Goal: Information Seeking & Learning: Learn about a topic

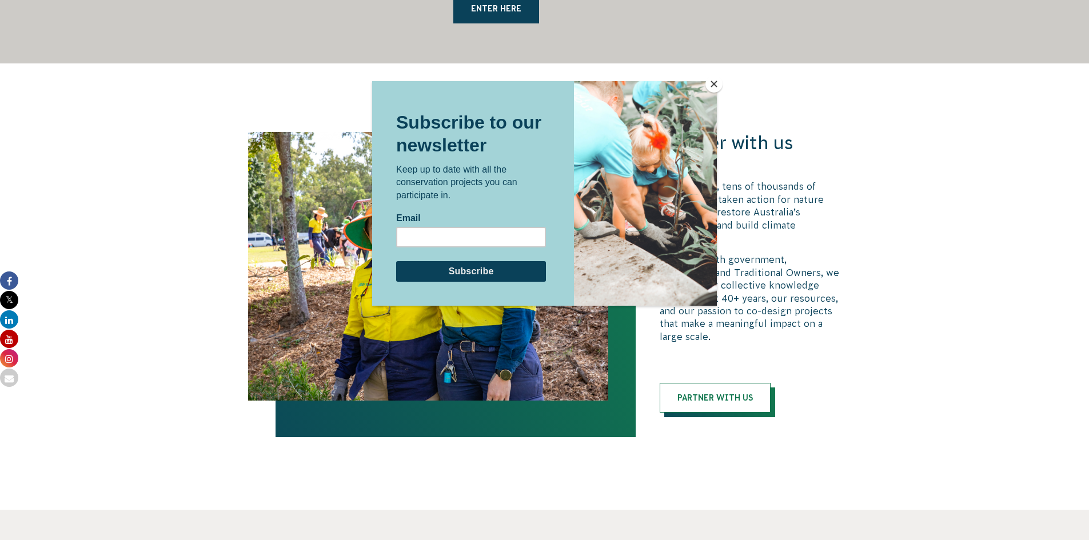
scroll to position [2514, 0]
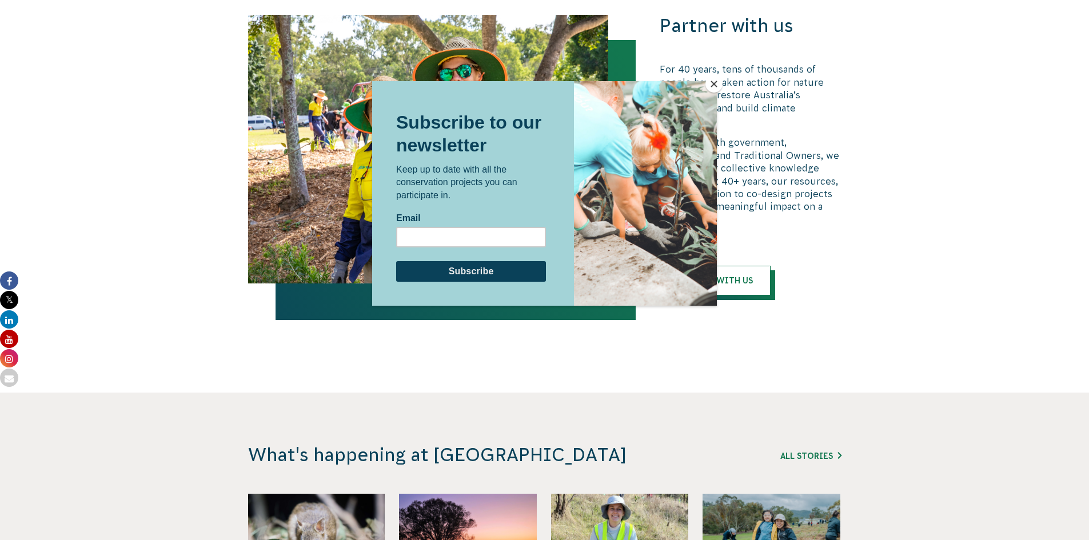
click at [711, 86] on button "Close" at bounding box center [713, 83] width 17 height 17
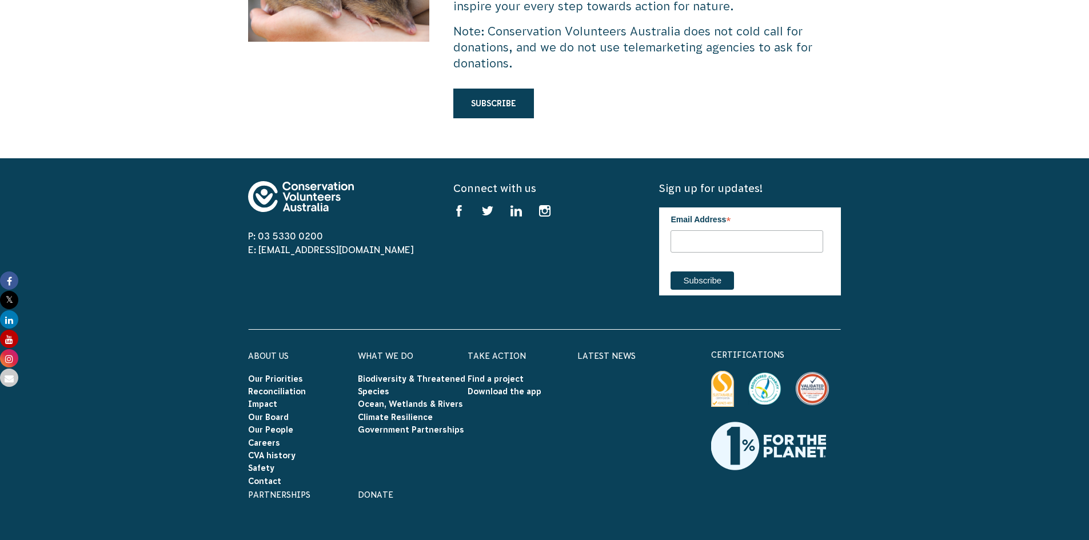
scroll to position [3429, 0]
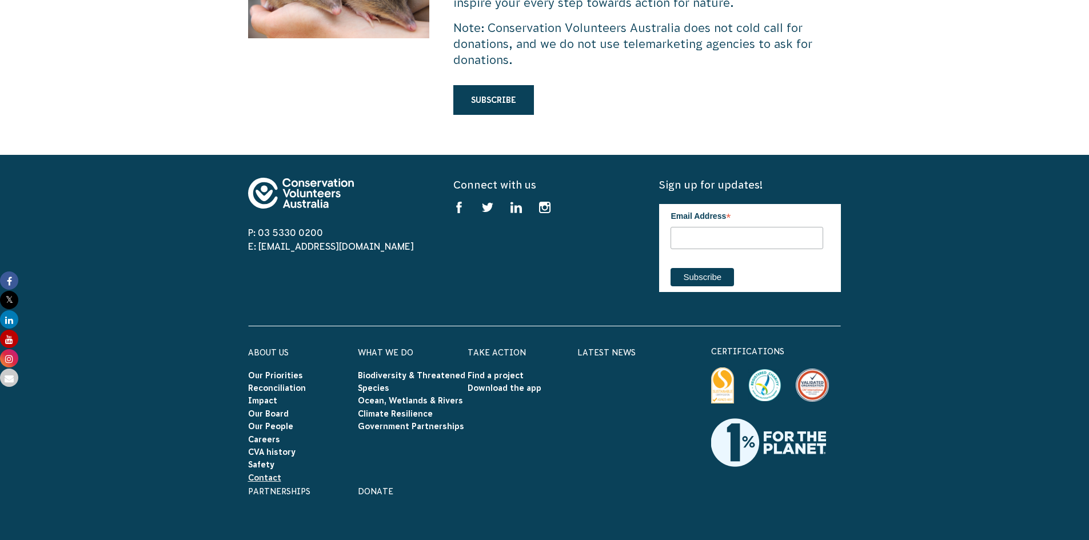
click at [274, 473] on link "Contact" at bounding box center [264, 477] width 33 height 9
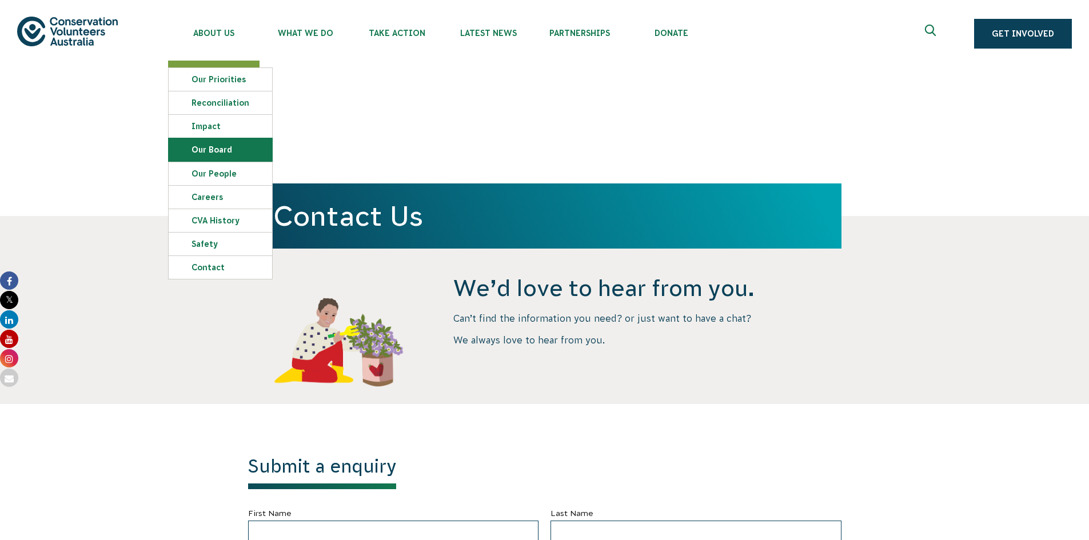
click at [221, 139] on link "Our Board" at bounding box center [220, 149] width 103 height 23
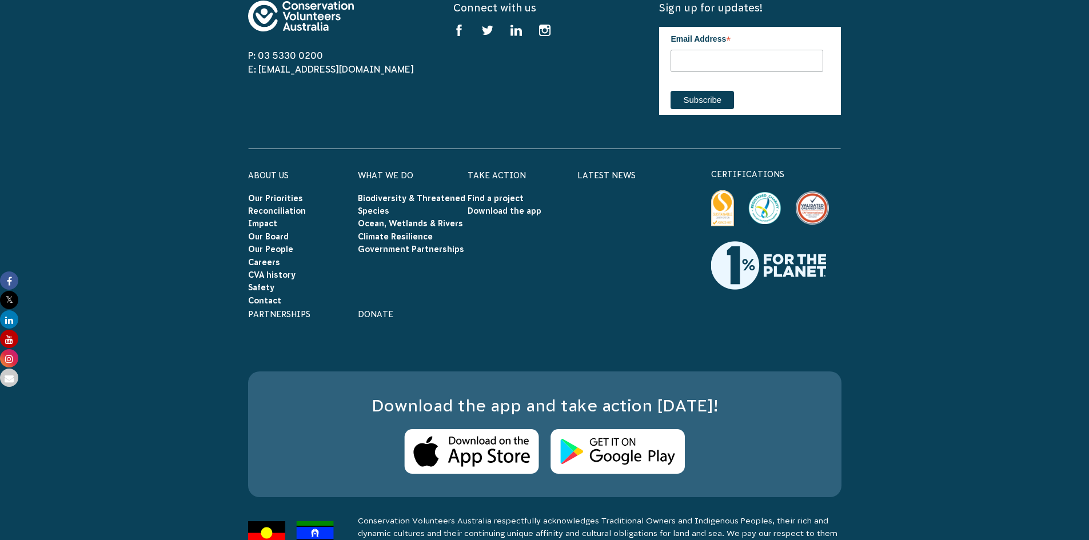
scroll to position [3609, 0]
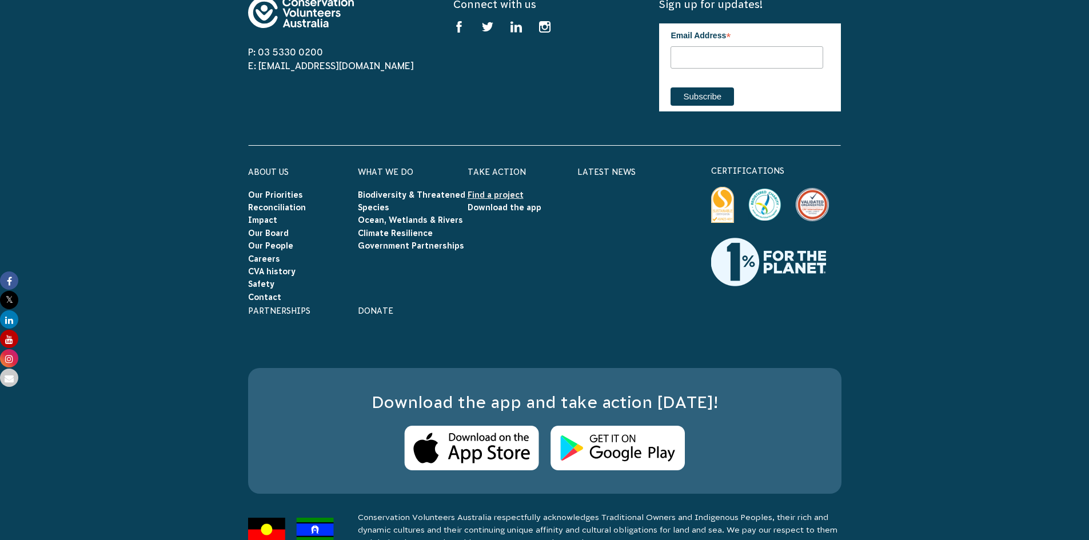
click at [519, 190] on link "Find a project" at bounding box center [495, 194] width 56 height 9
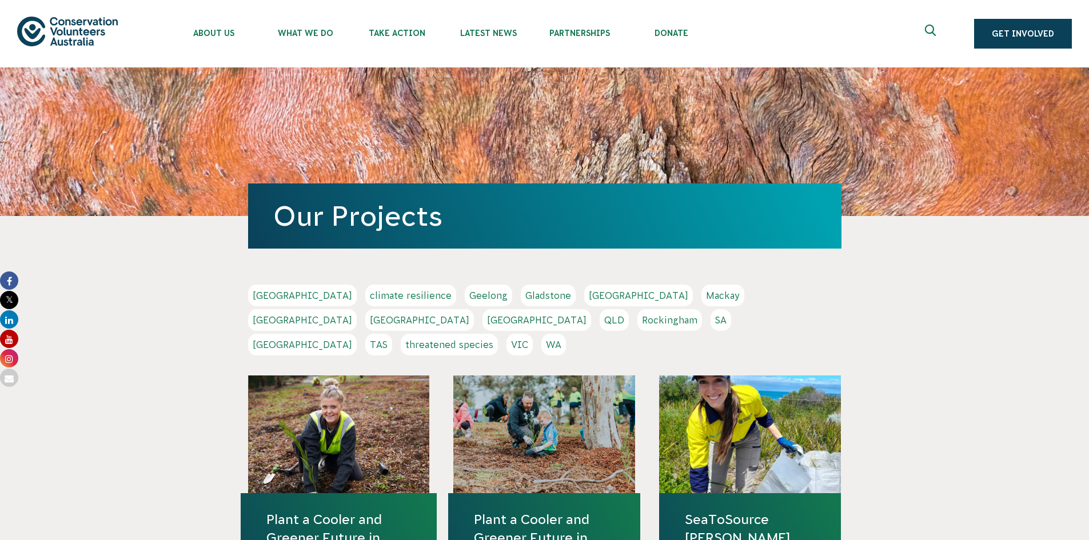
click at [566, 334] on link "WA" at bounding box center [553, 345] width 25 height 22
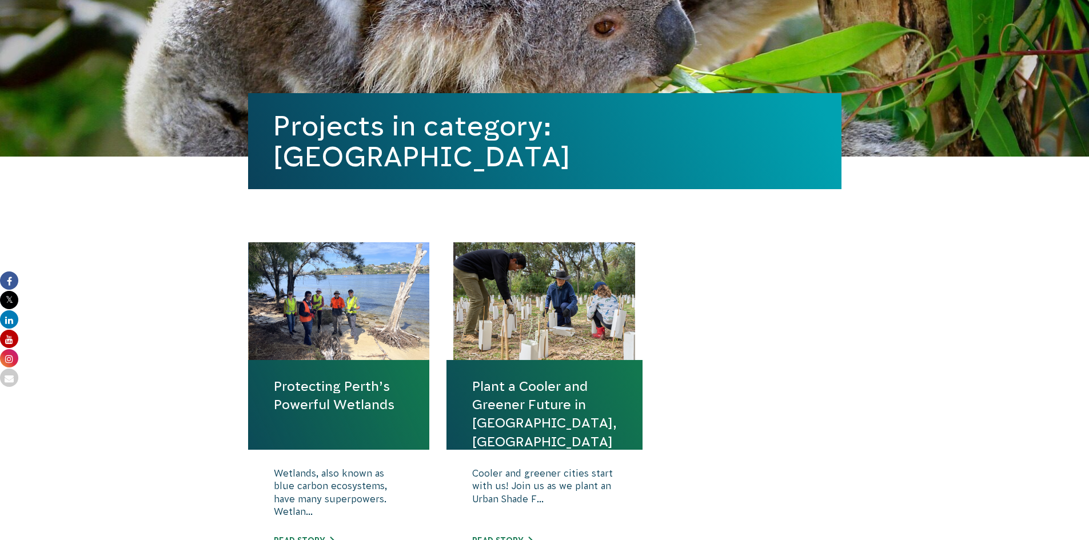
scroll to position [229, 0]
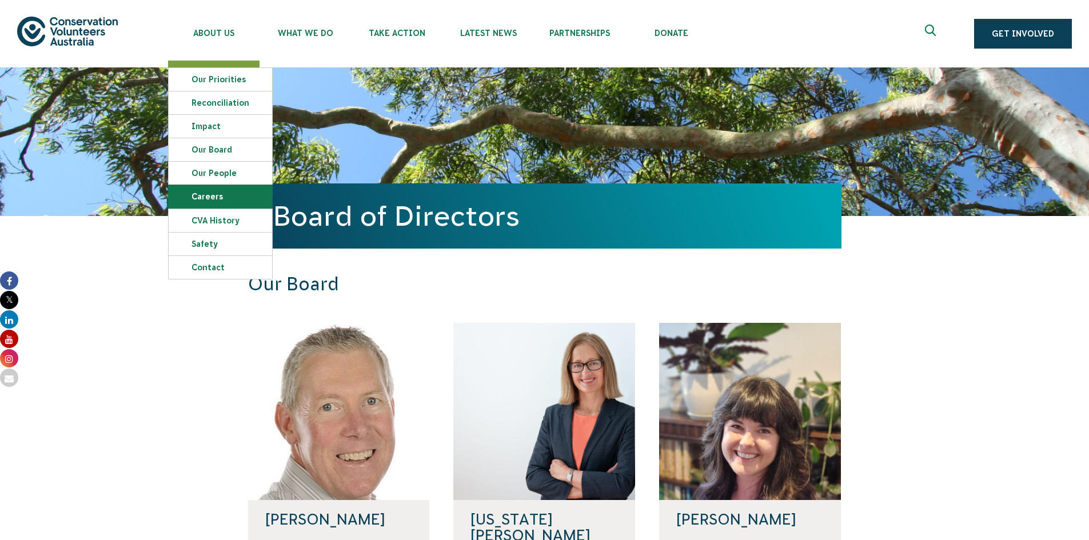
click at [207, 186] on link "Careers" at bounding box center [220, 196] width 103 height 23
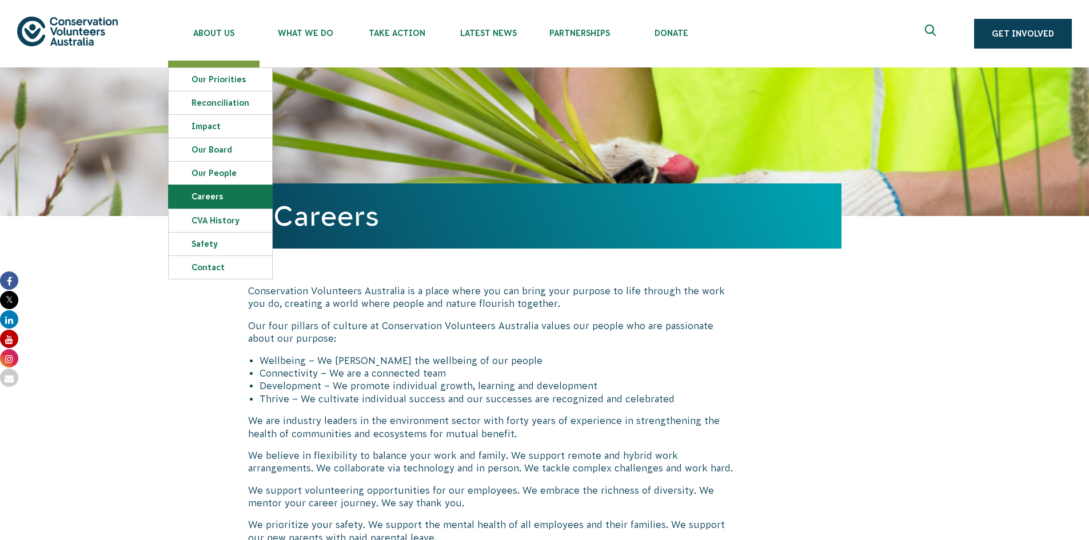
click at [239, 194] on link "Careers" at bounding box center [220, 196] width 103 height 23
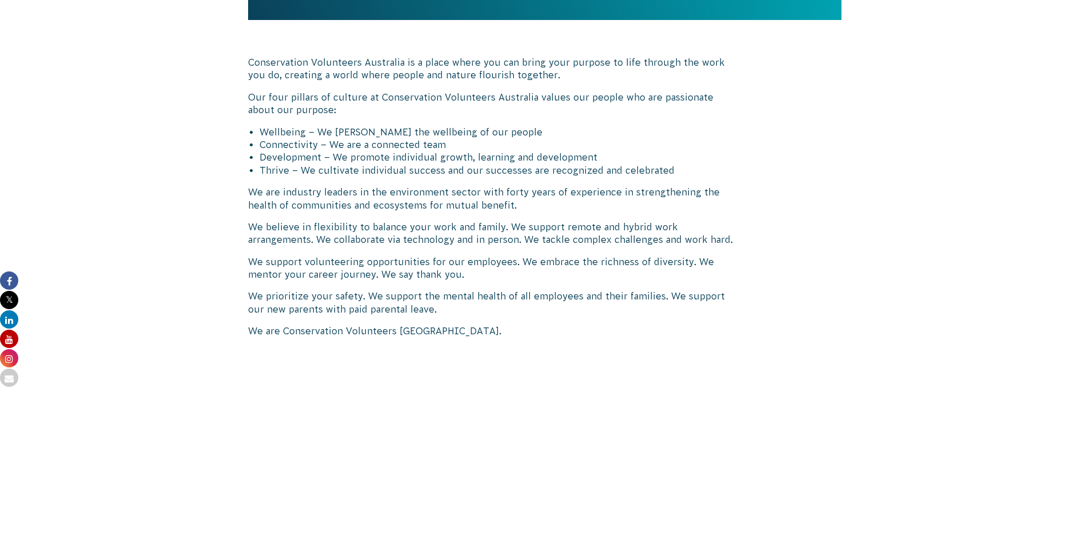
scroll to position [514, 0]
